Goal: Task Accomplishment & Management: Complete application form

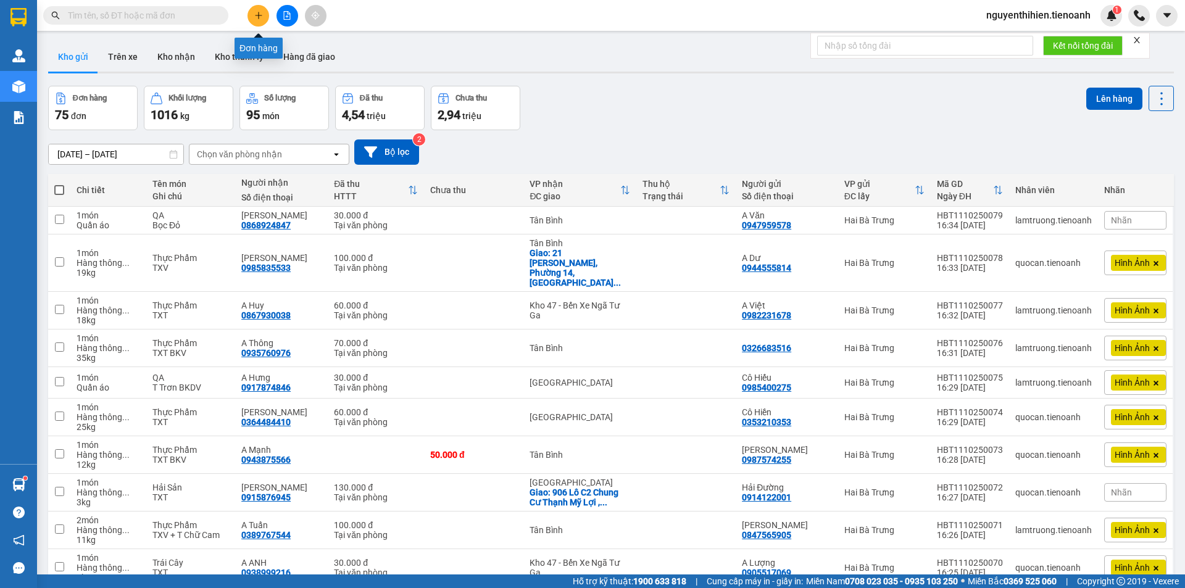
click at [263, 21] on button at bounding box center [259, 16] width 22 height 22
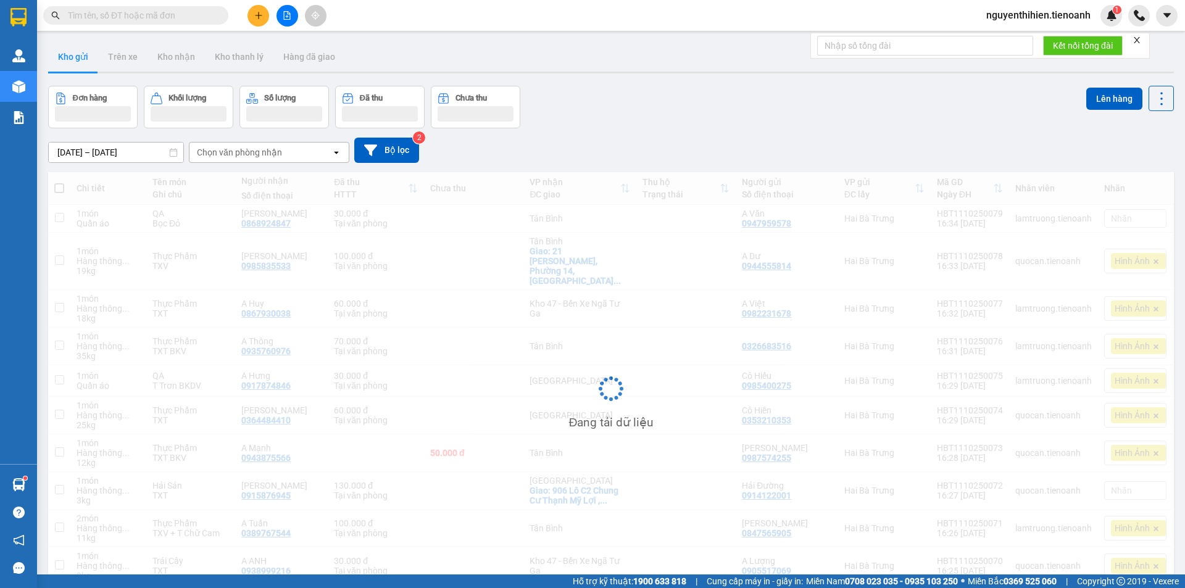
click at [120, 17] on input "text" at bounding box center [141, 16] width 146 height 14
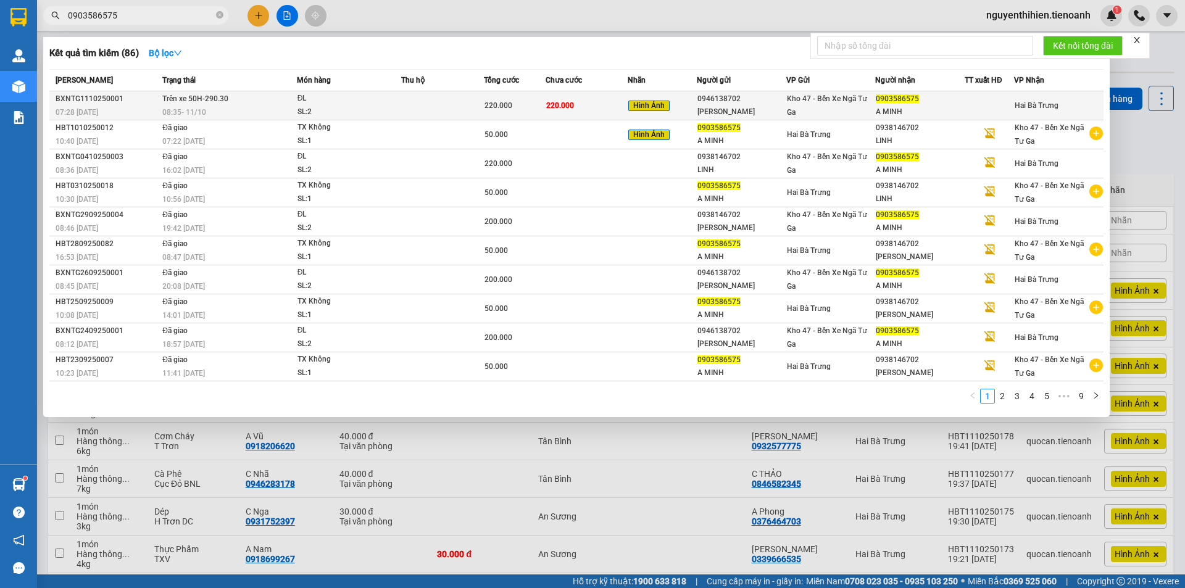
type input "0903586575"
click at [716, 113] on div "C LINH" at bounding box center [742, 112] width 88 height 13
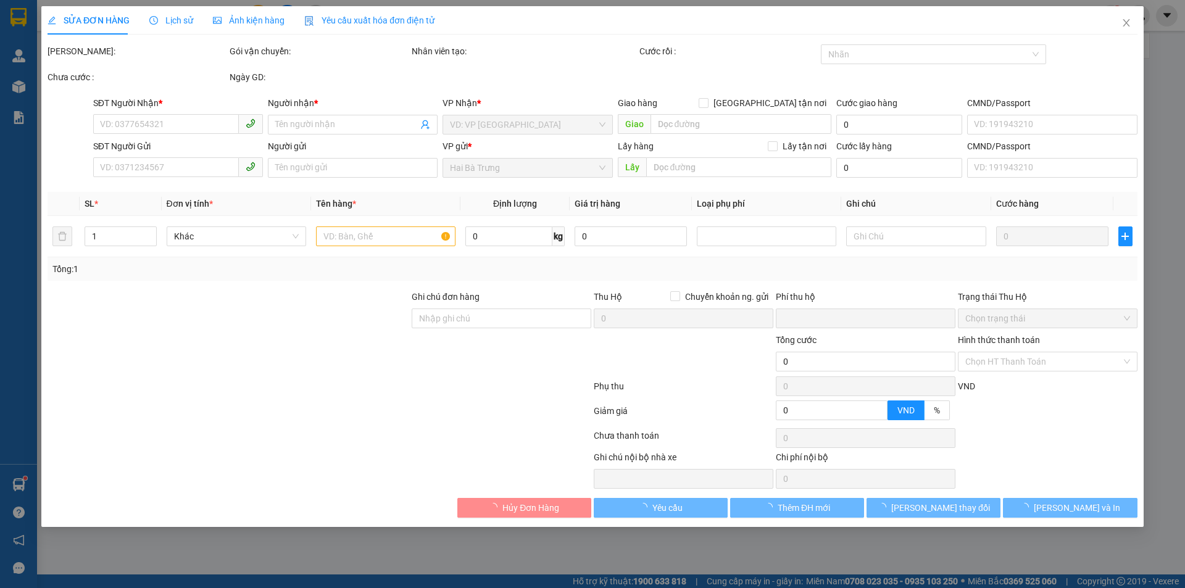
type input "0903586575"
type input "A MINH"
type input "0946138702"
type input "C LINH"
type input "0"
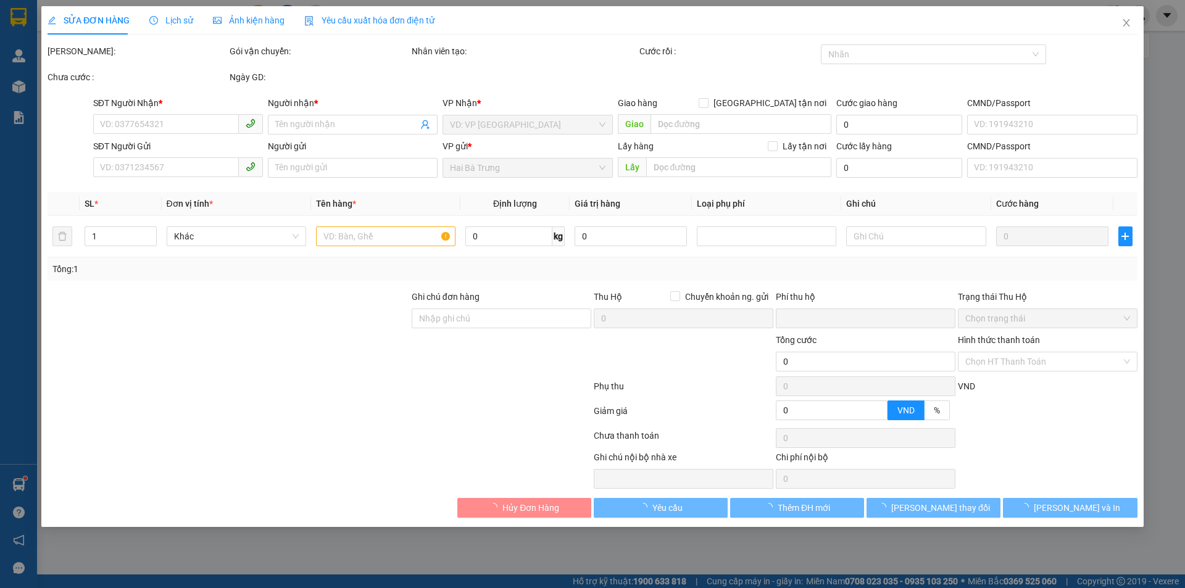
type input "220.000"
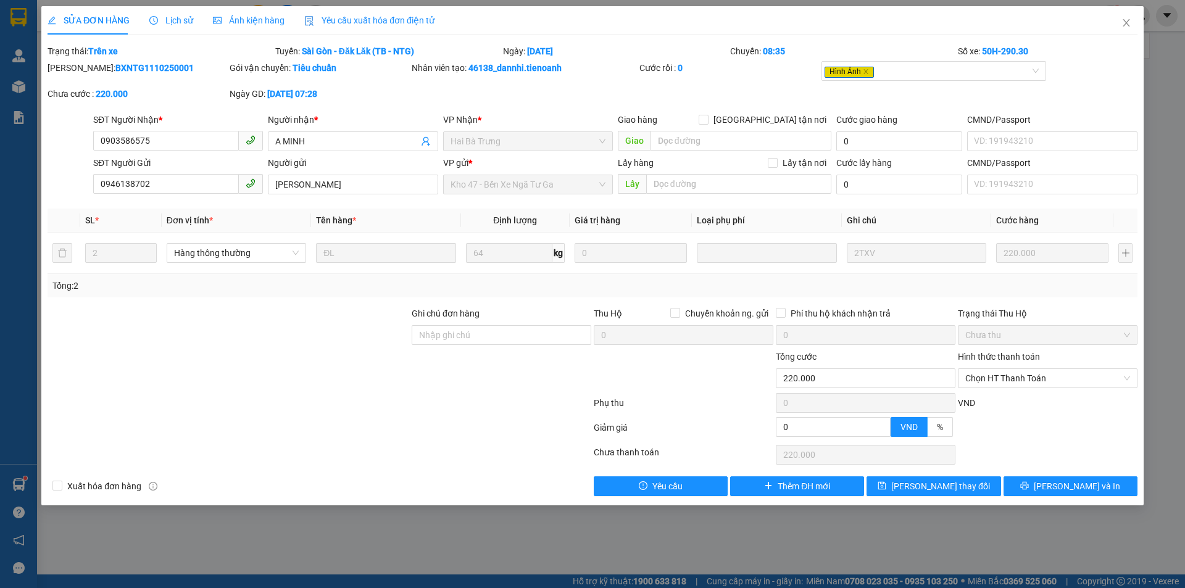
click at [175, 16] on span "Lịch sử" at bounding box center [171, 20] width 44 height 10
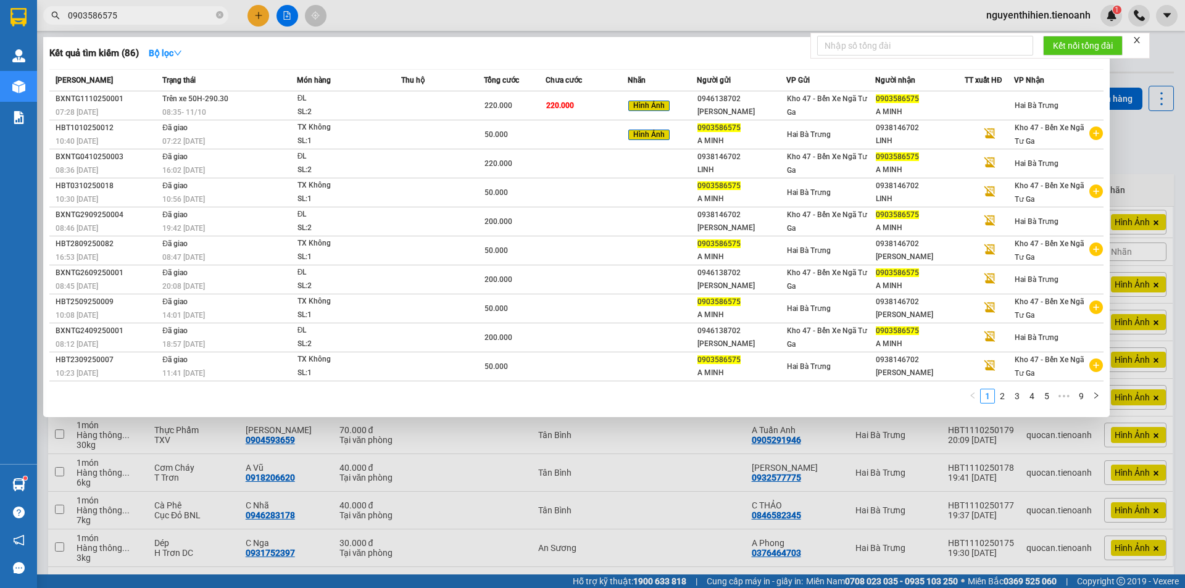
click at [146, 15] on input "0903586575" at bounding box center [141, 16] width 146 height 14
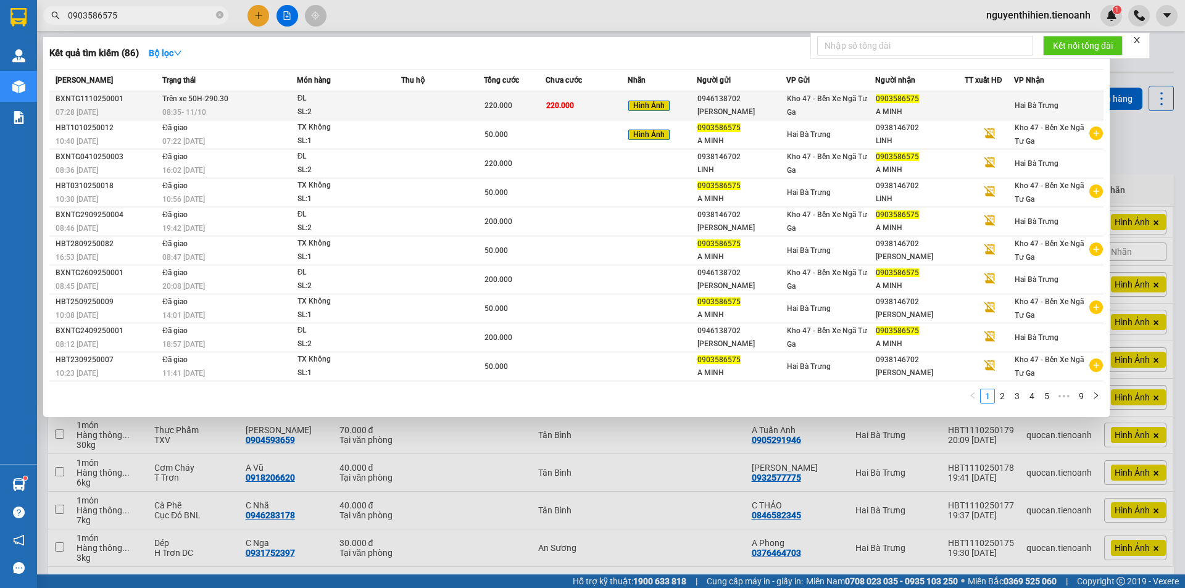
click at [466, 108] on td at bounding box center [442, 105] width 83 height 29
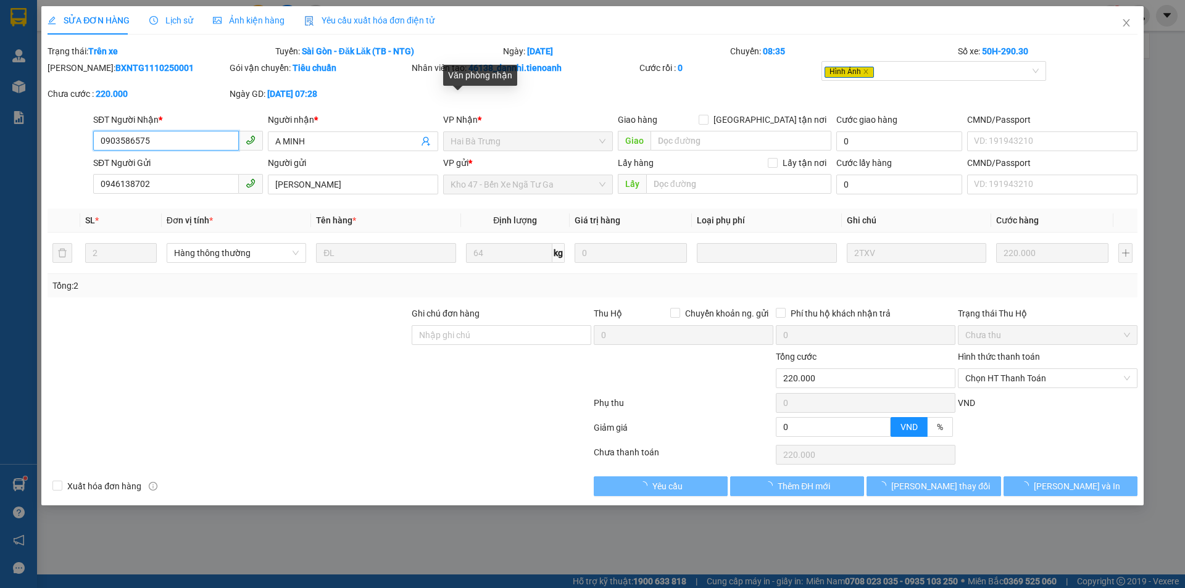
type input "0903586575"
type input "A MINH"
type input "0946138702"
type input "C LINH"
type input "0"
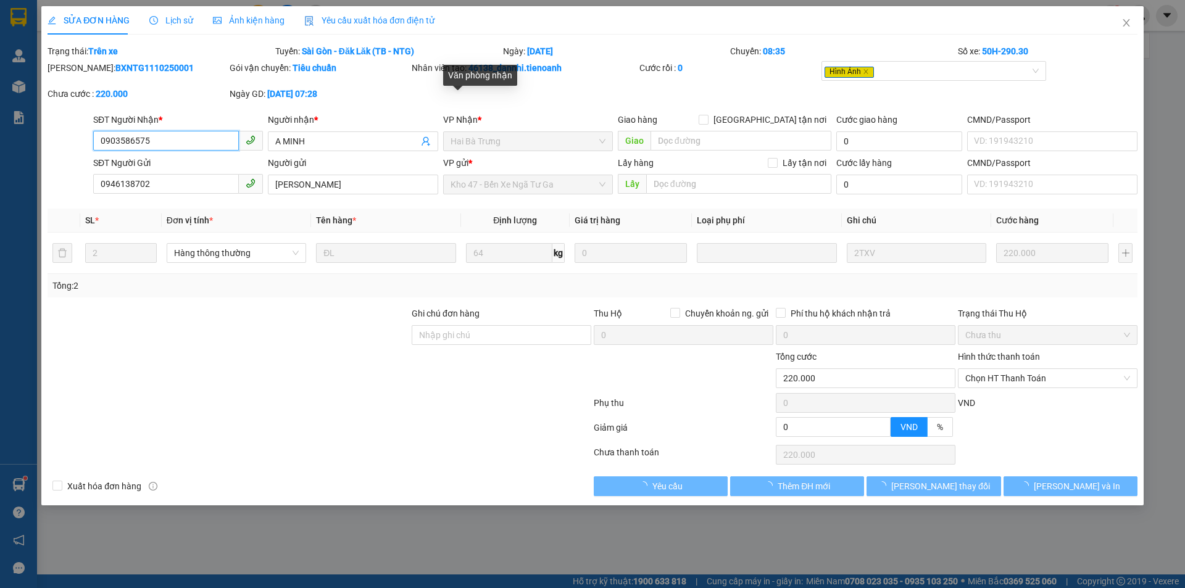
type input "220.000"
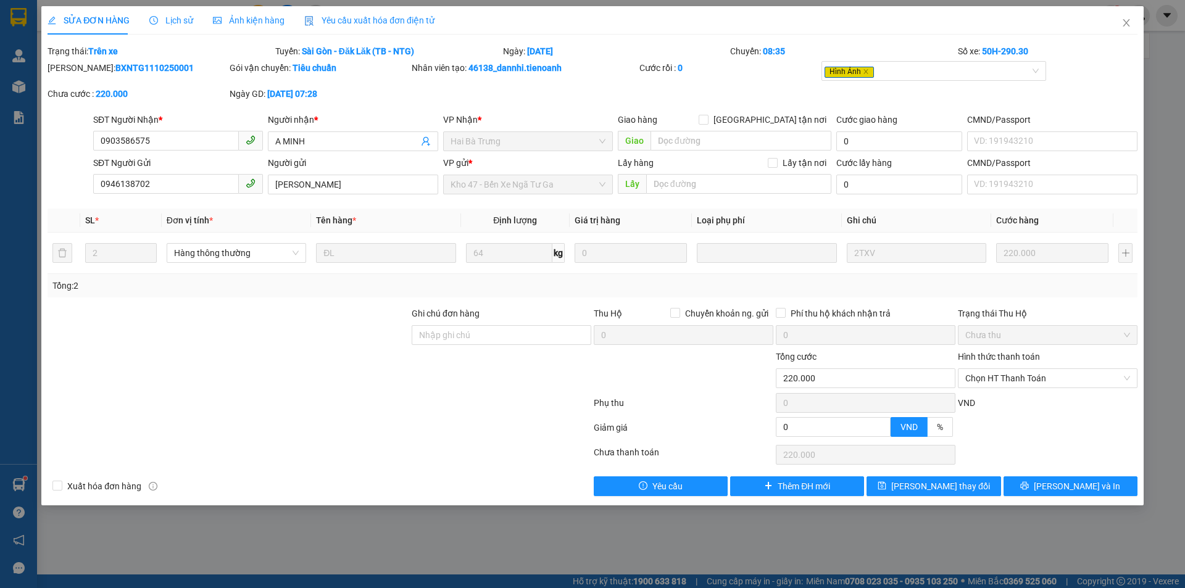
click at [188, 27] on div "Lịch sử" at bounding box center [171, 20] width 44 height 28
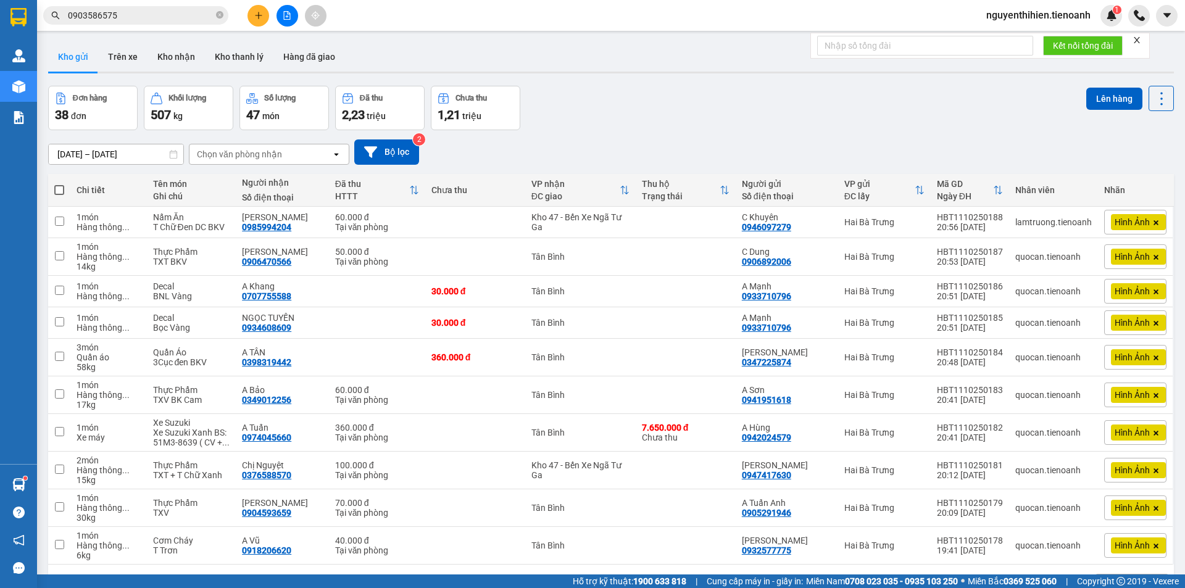
click at [167, 5] on div "Kết quả tìm kiếm ( 86 ) Bộ lọc Mã ĐH Trạng thái Món hàng Thu hộ Tổng cước Chưa …" at bounding box center [120, 16] width 241 height 22
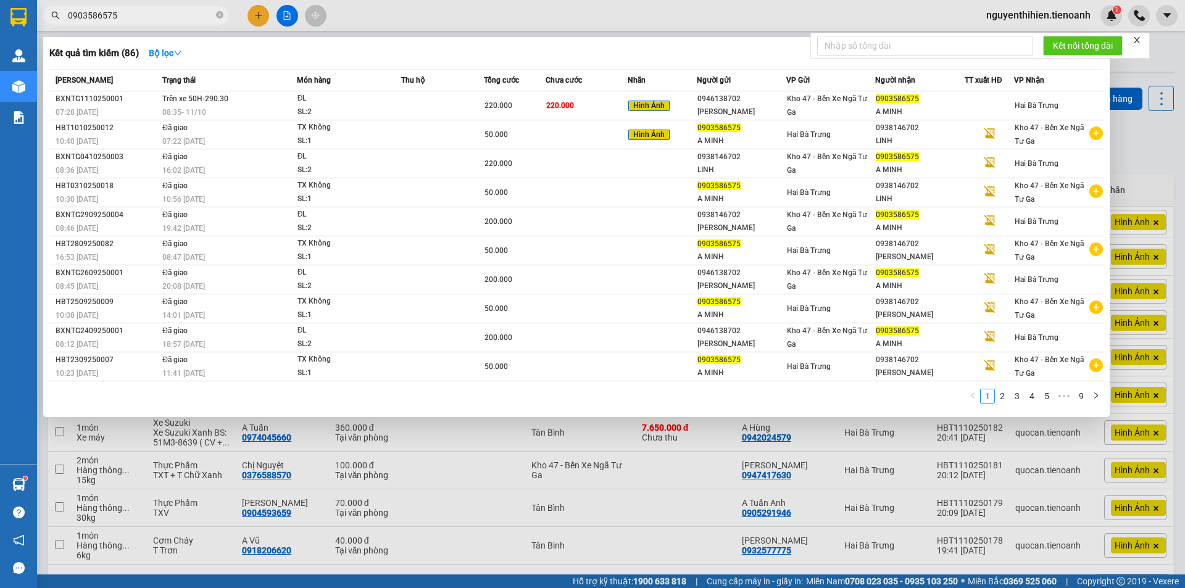
click at [163, 11] on input "0903586575" at bounding box center [141, 16] width 146 height 14
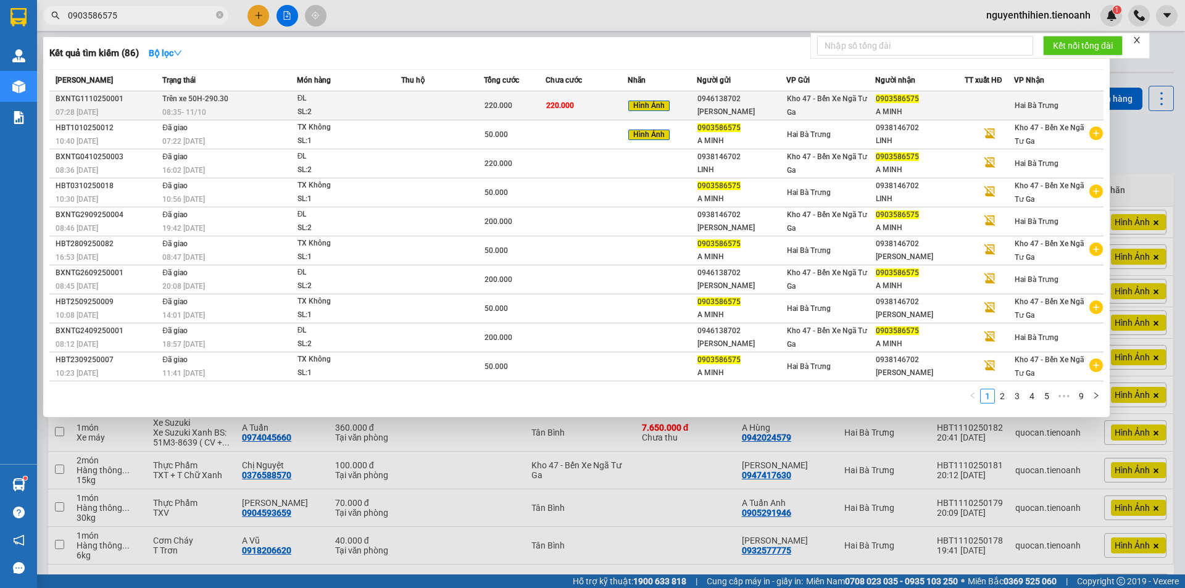
click at [748, 114] on div "C LINH" at bounding box center [742, 112] width 88 height 13
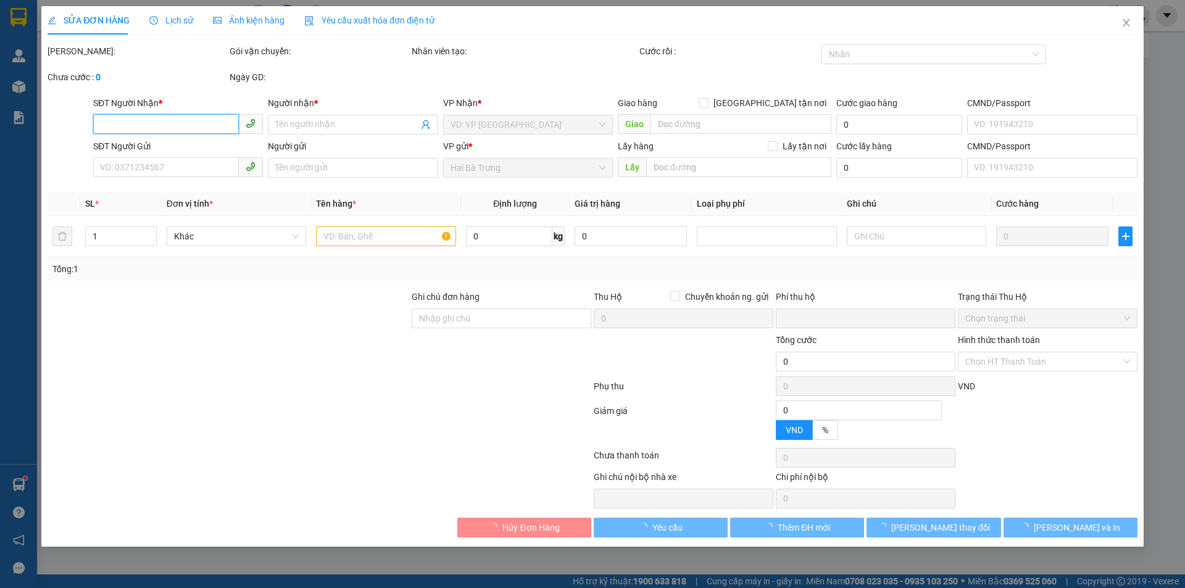
type input "0903586575"
type input "A MINH"
type input "0946138702"
type input "C LINH"
type input "0"
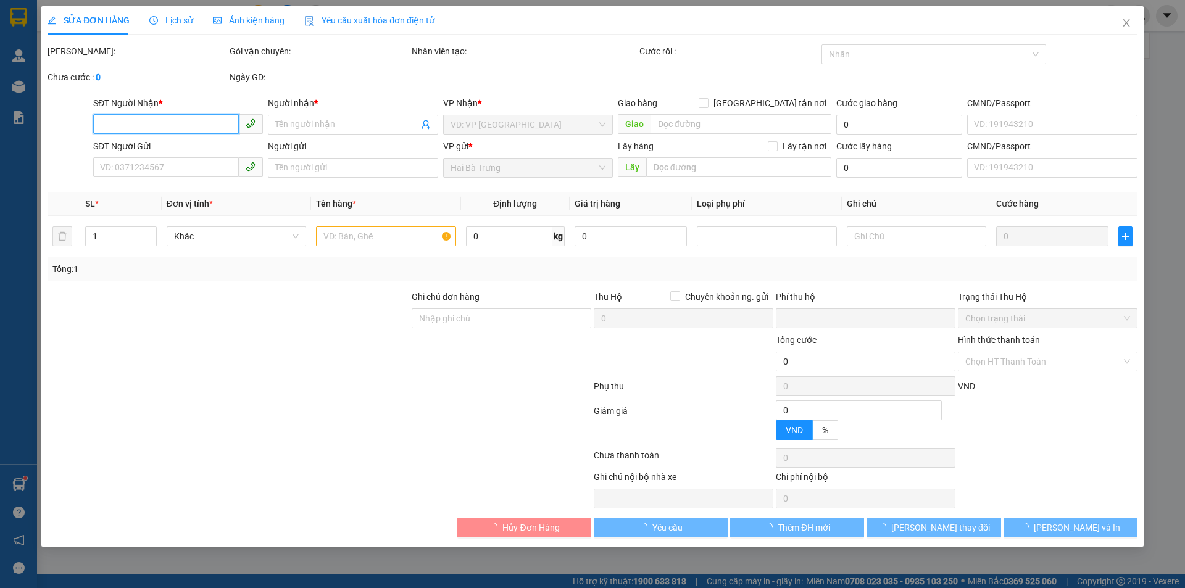
type input "220.000"
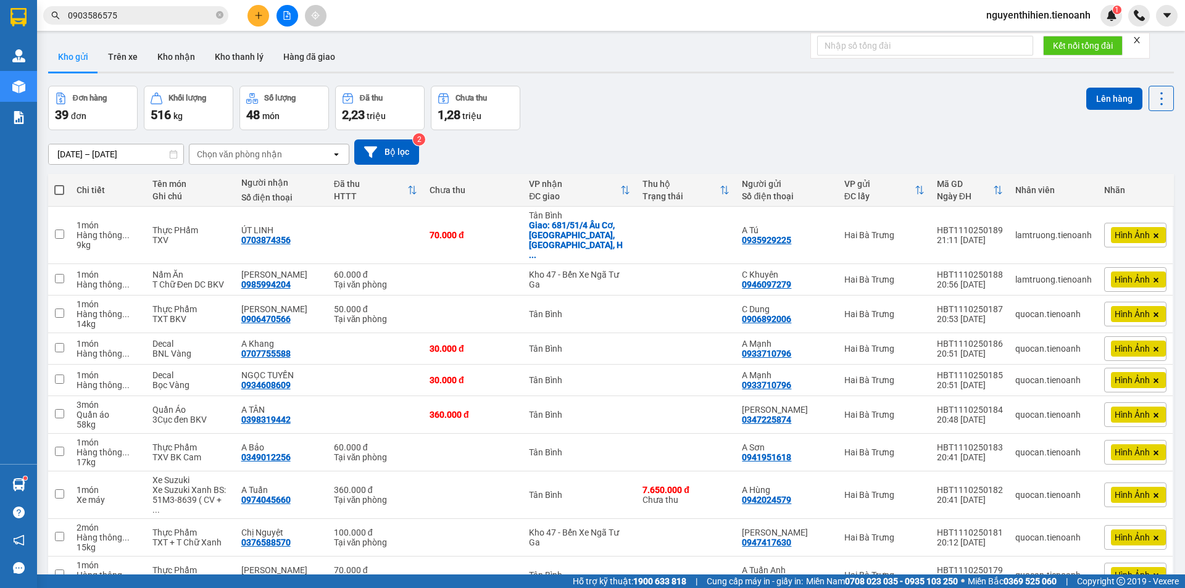
click at [172, 20] on input "0903586575" at bounding box center [141, 16] width 146 height 14
click at [144, 14] on input "text" at bounding box center [141, 16] width 146 height 14
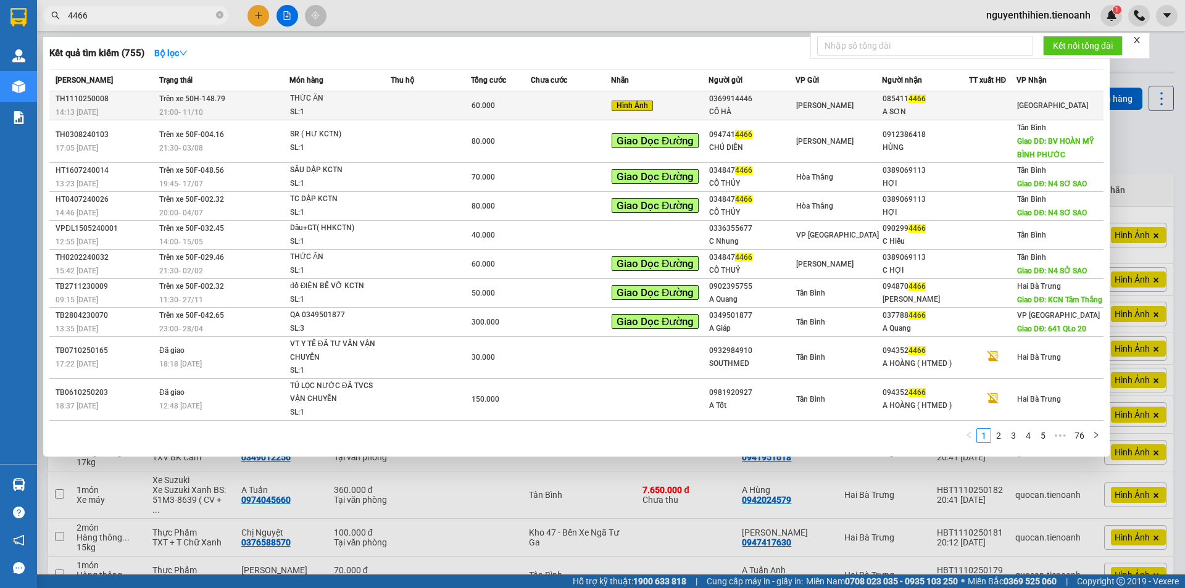
type input "4466"
click at [826, 98] on td "[PERSON_NAME]" at bounding box center [839, 105] width 87 height 29
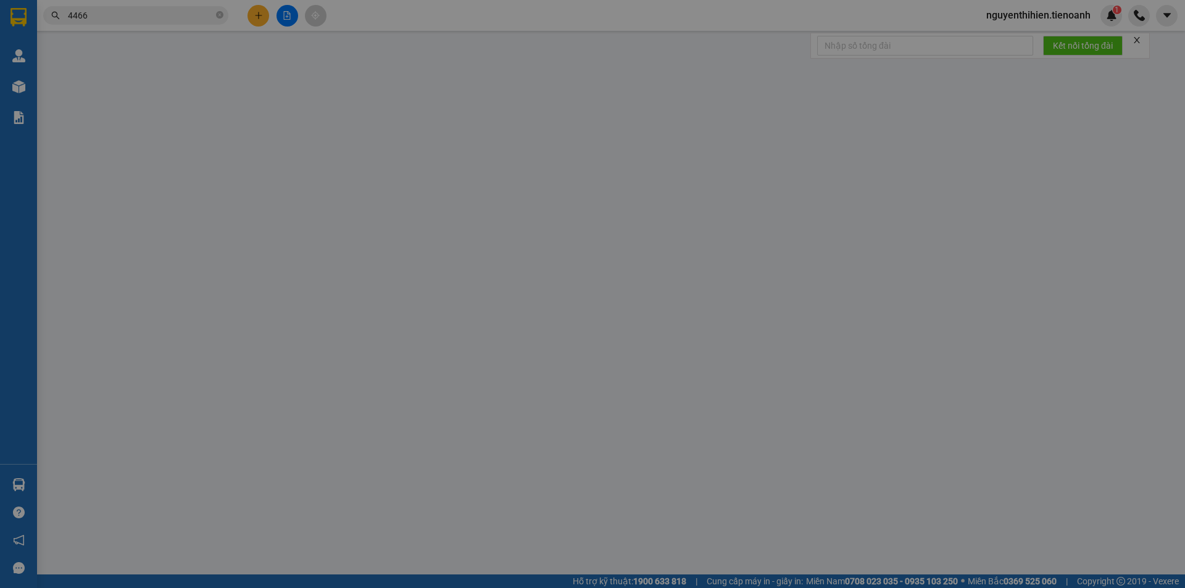
type input "0854114466"
type input "A SƠN"
type input "0369914446"
type input "CÔ HÀ"
type input "0"
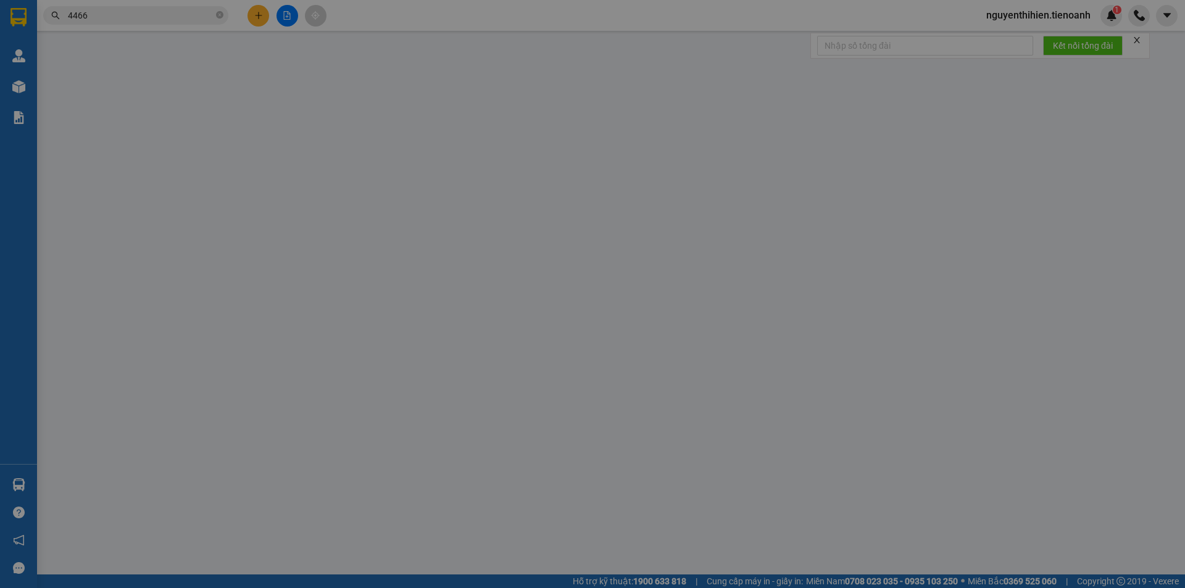
type input "60.000"
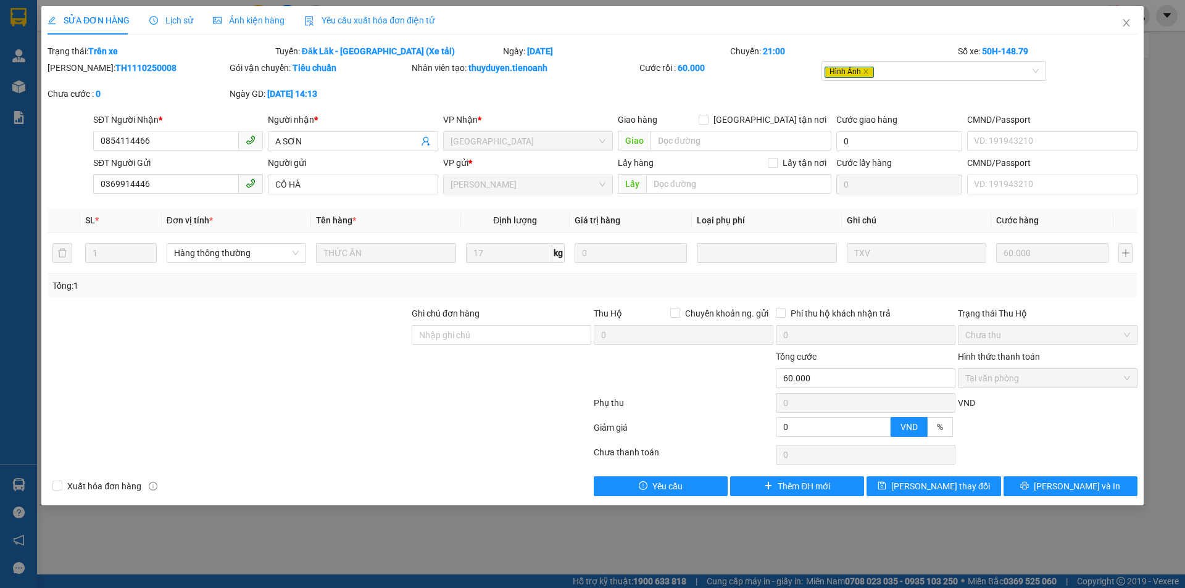
click at [165, 23] on span "Lịch sử" at bounding box center [171, 20] width 44 height 10
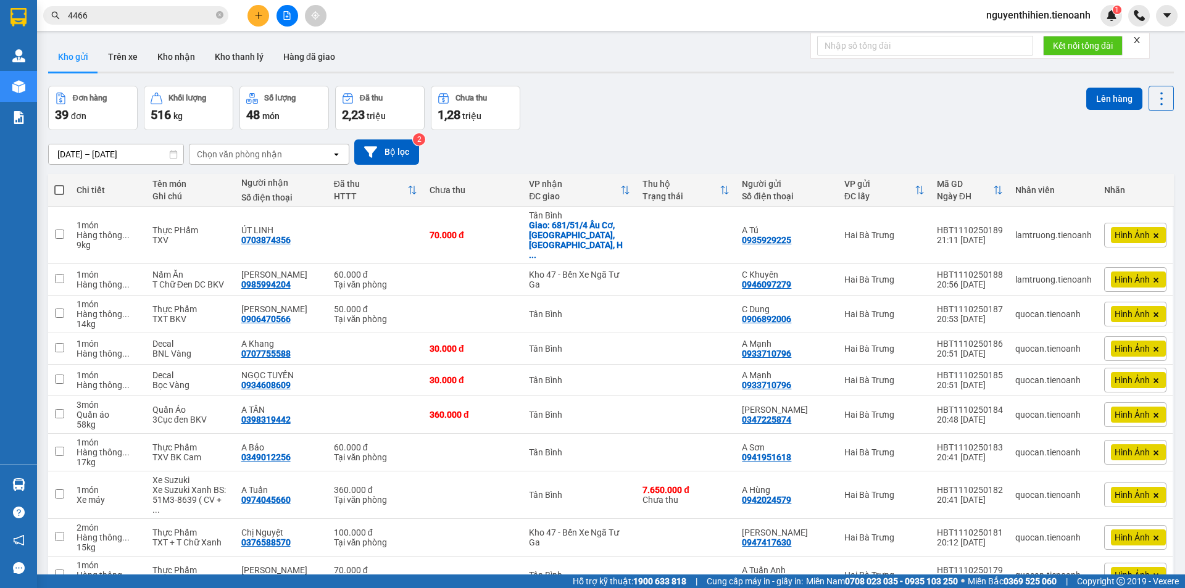
click at [168, 20] on input "4466" at bounding box center [141, 16] width 146 height 14
